Goal: Navigation & Orientation: Go to known website

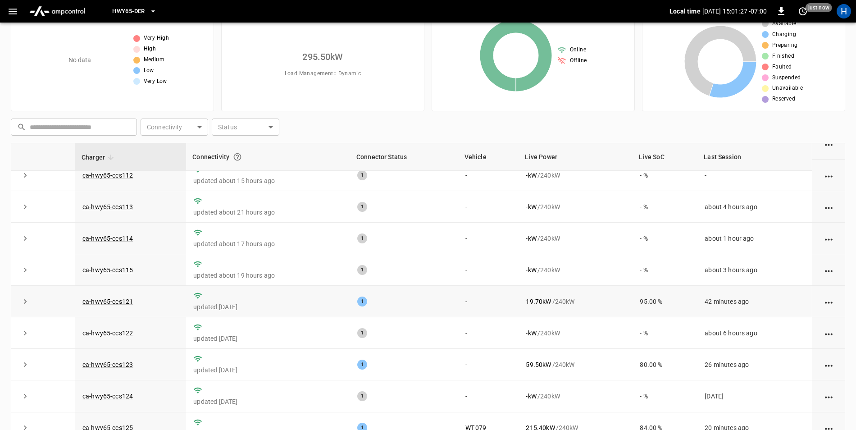
scroll to position [86, 0]
